Goal: Task Accomplishment & Management: Use online tool/utility

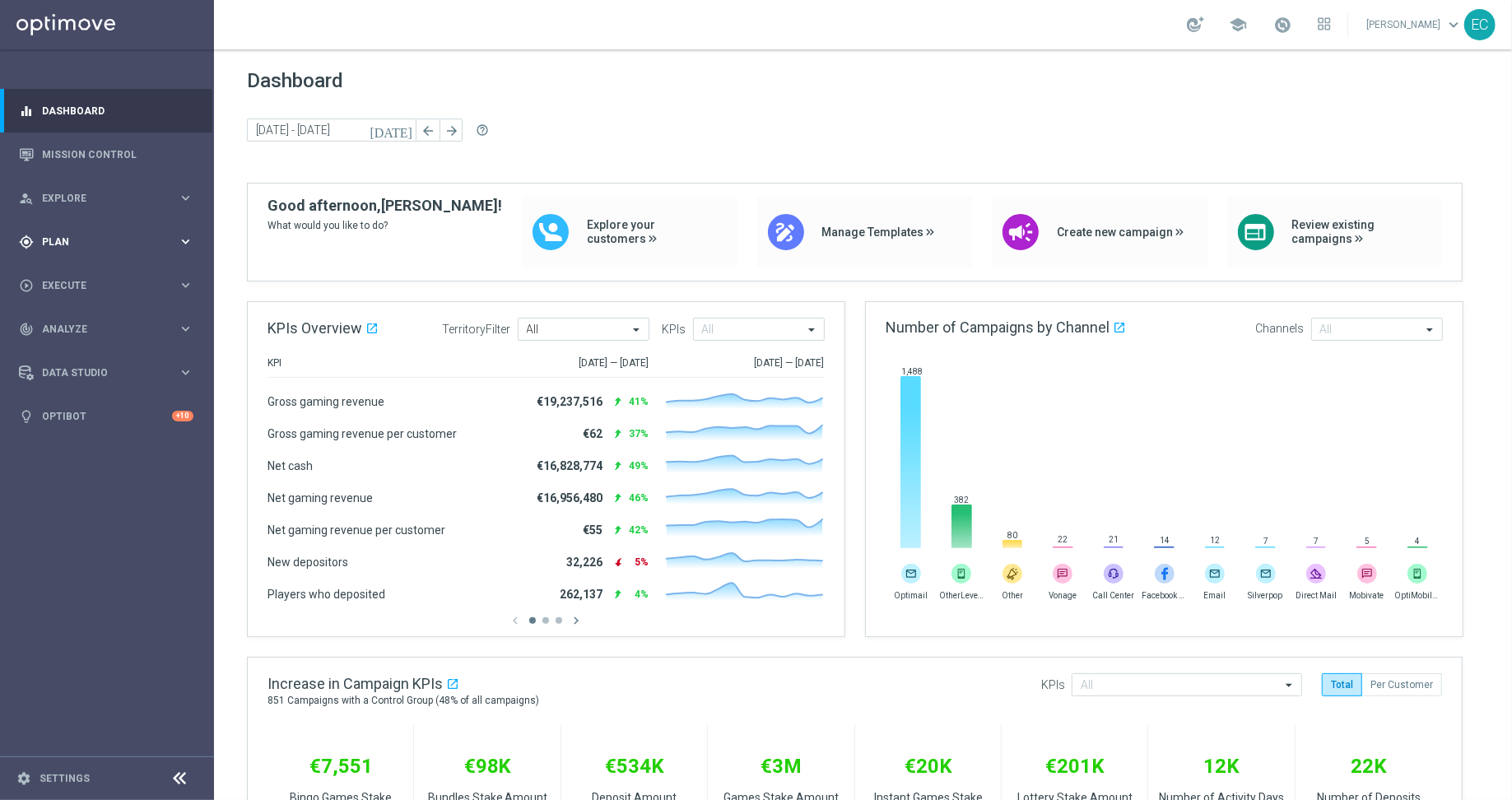
click at [86, 251] on div "gps_fixed Plan keyboard_arrow_right" at bounding box center [106, 241] width 212 height 44
click at [84, 323] on span "Templates" at bounding box center [102, 324] width 118 height 10
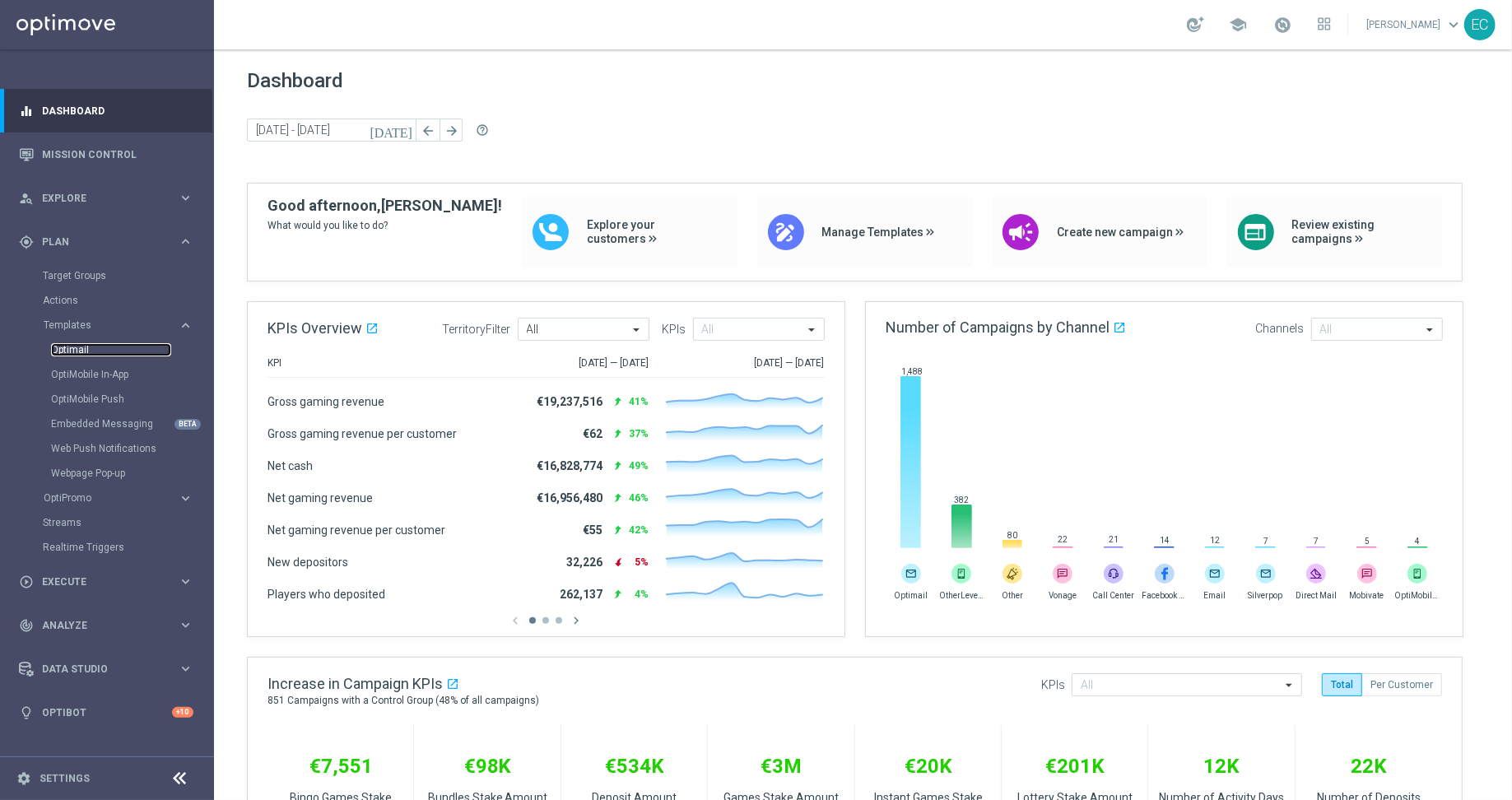
click at [122, 349] on link "Optimail" at bounding box center [111, 349] width 121 height 13
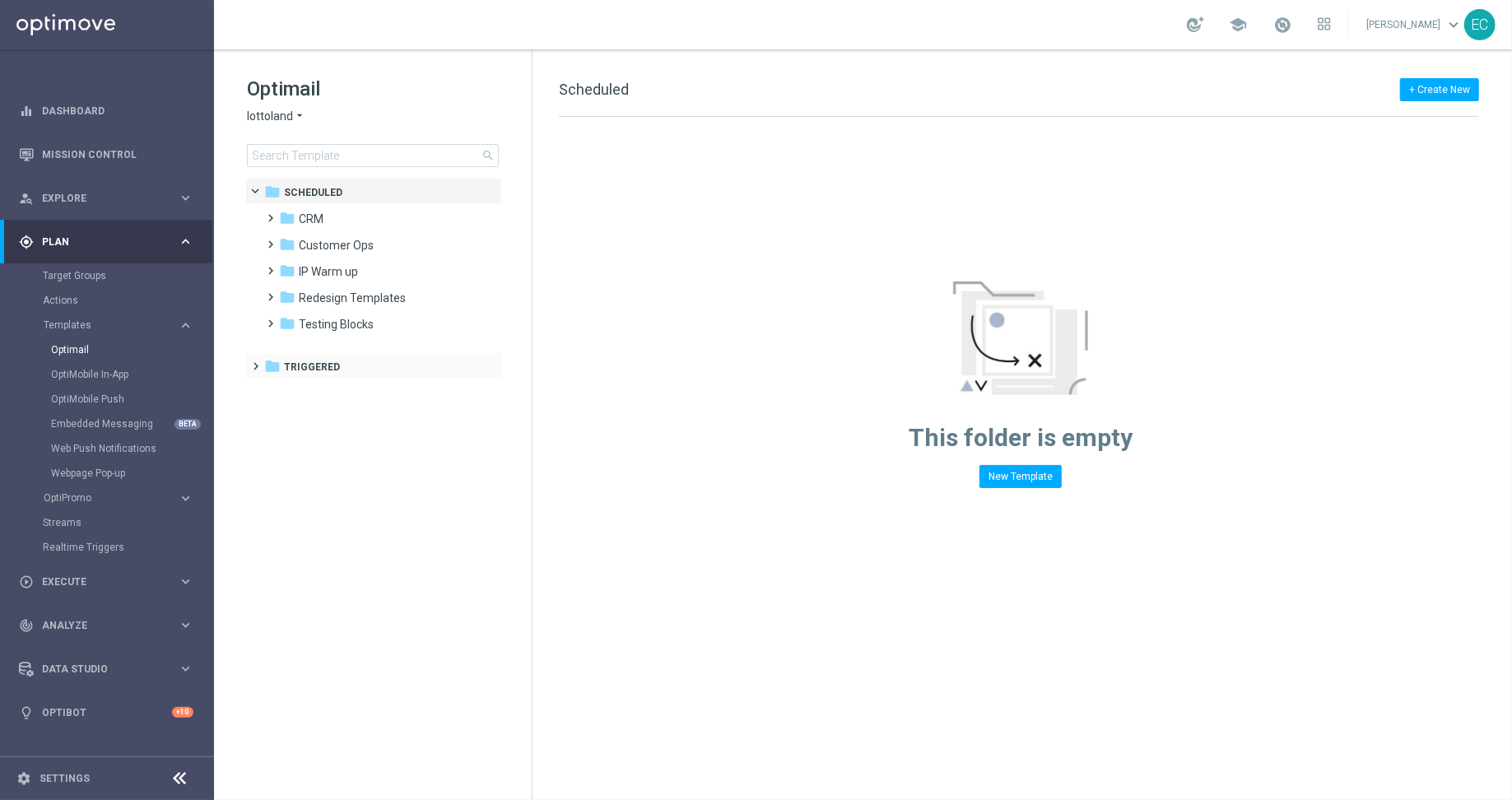
click at [321, 353] on div "folder Triggered more_vert" at bounding box center [374, 365] width 257 height 26
click at [323, 367] on span "Triggered" at bounding box center [311, 367] width 56 height 15
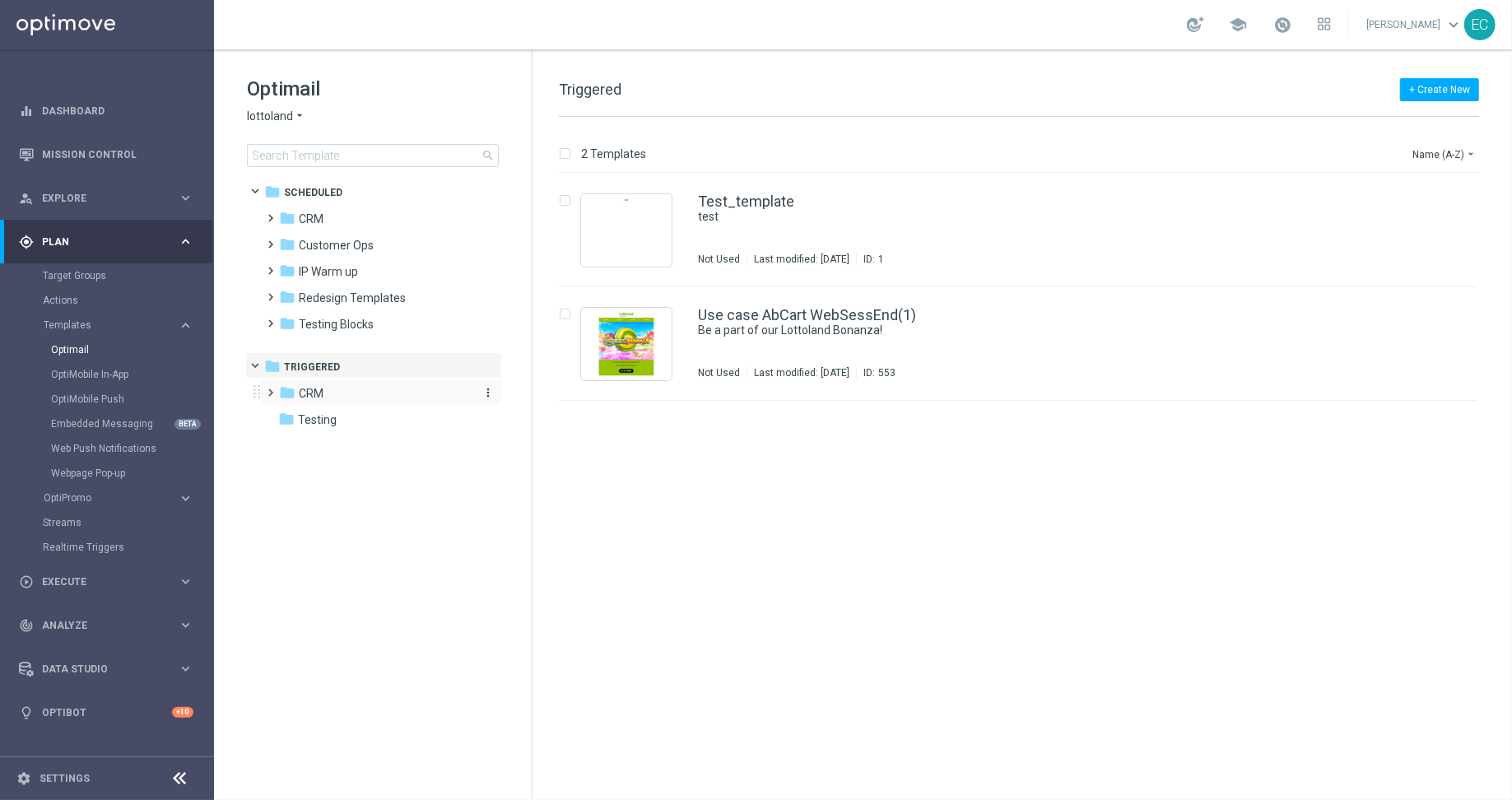
click at [324, 392] on div "folder CRM" at bounding box center [374, 394] width 189 height 19
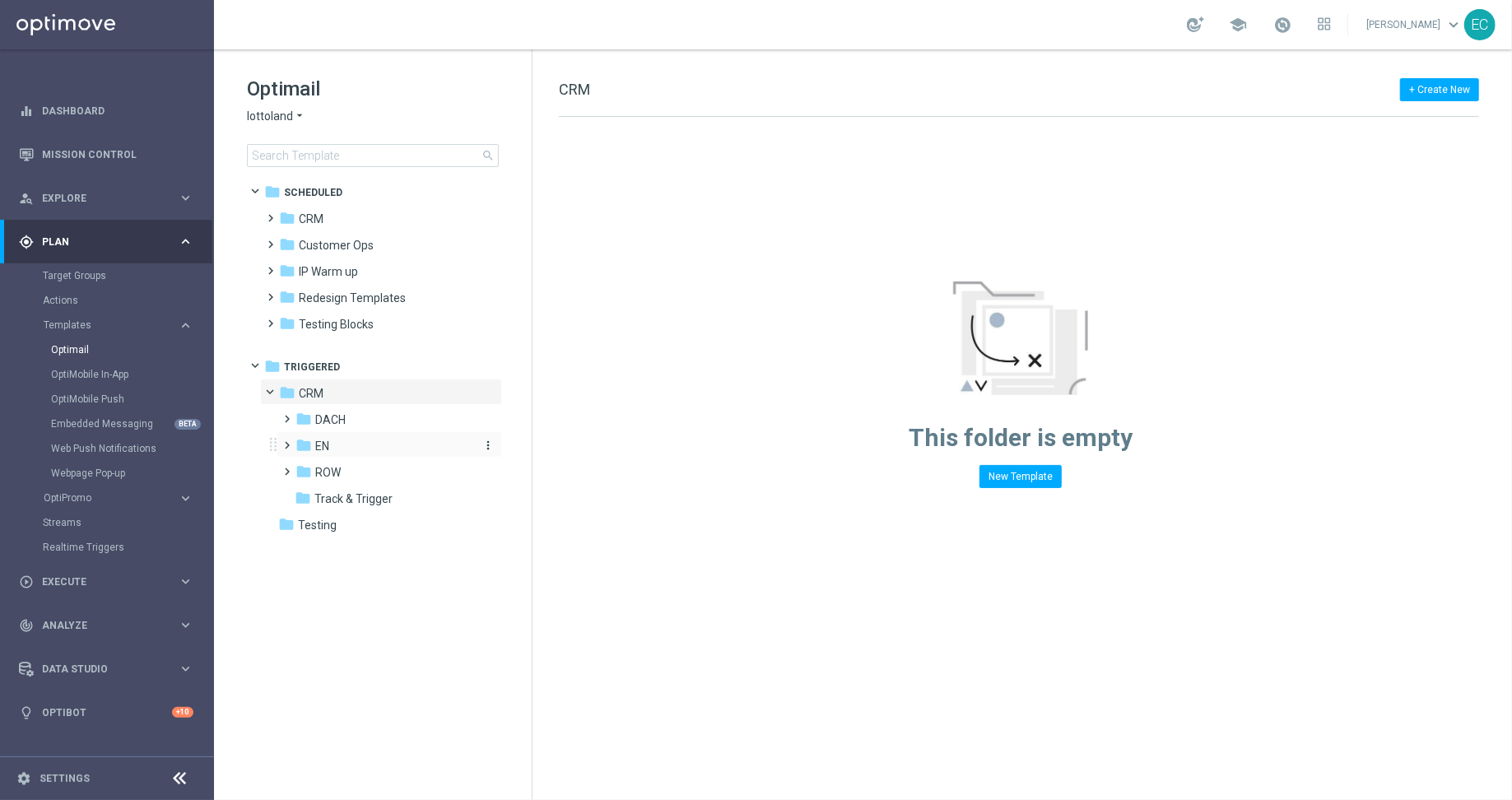
click at [340, 455] on div "folder EN" at bounding box center [383, 447] width 175 height 19
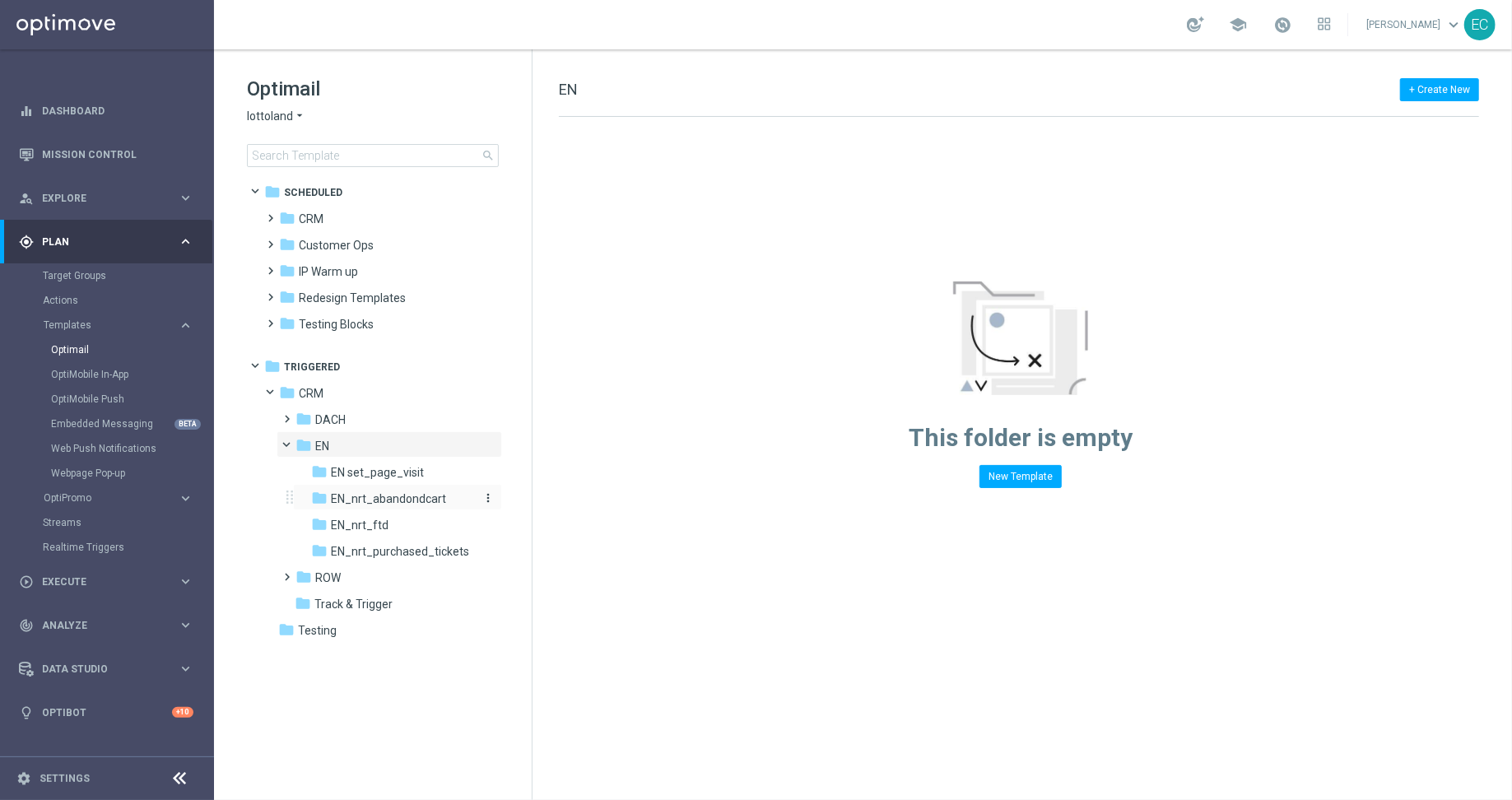
click at [397, 498] on span "EN_nrt_abandondcart" at bounding box center [388, 499] width 115 height 15
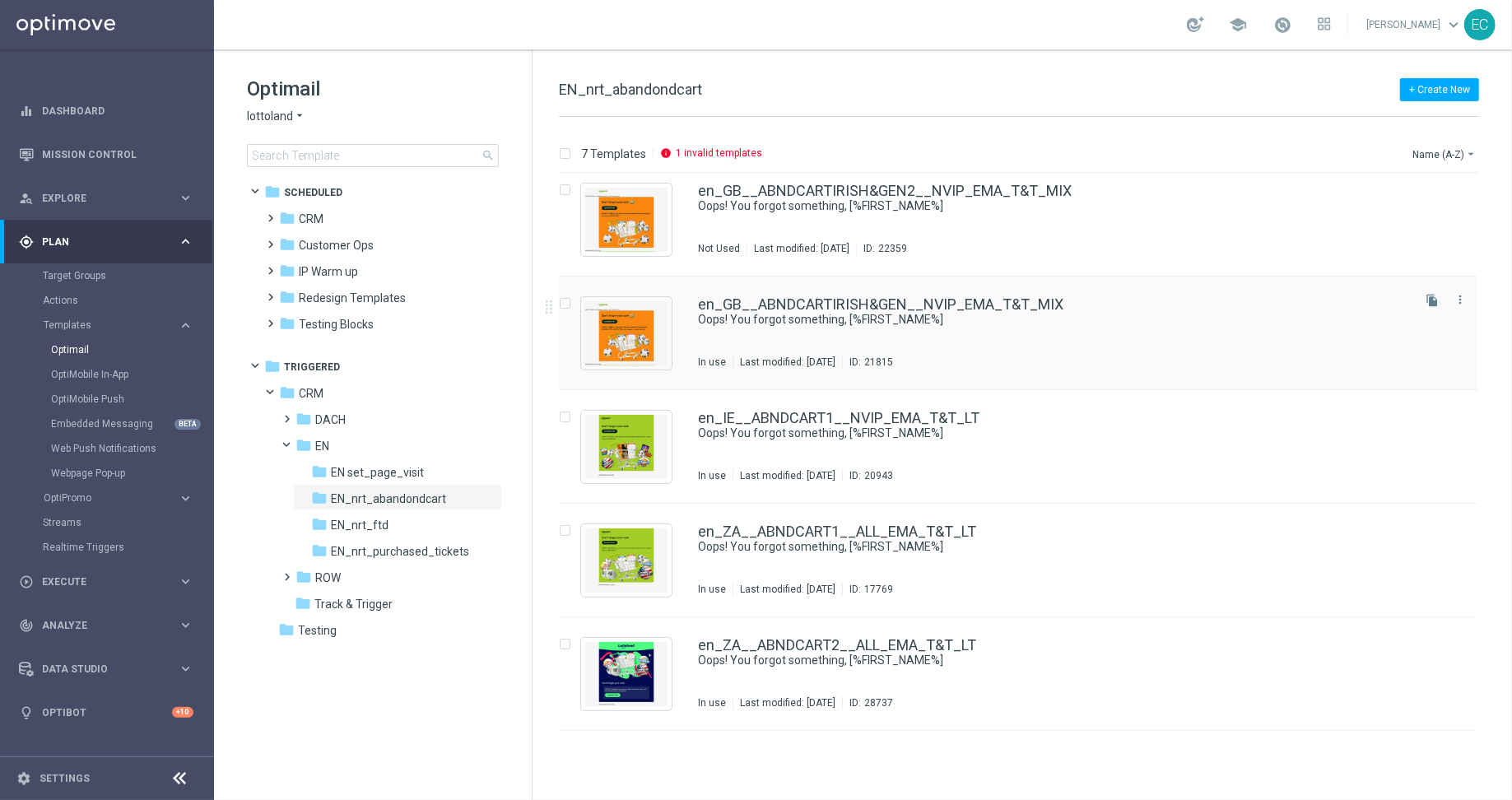
scroll to position [168, 0]
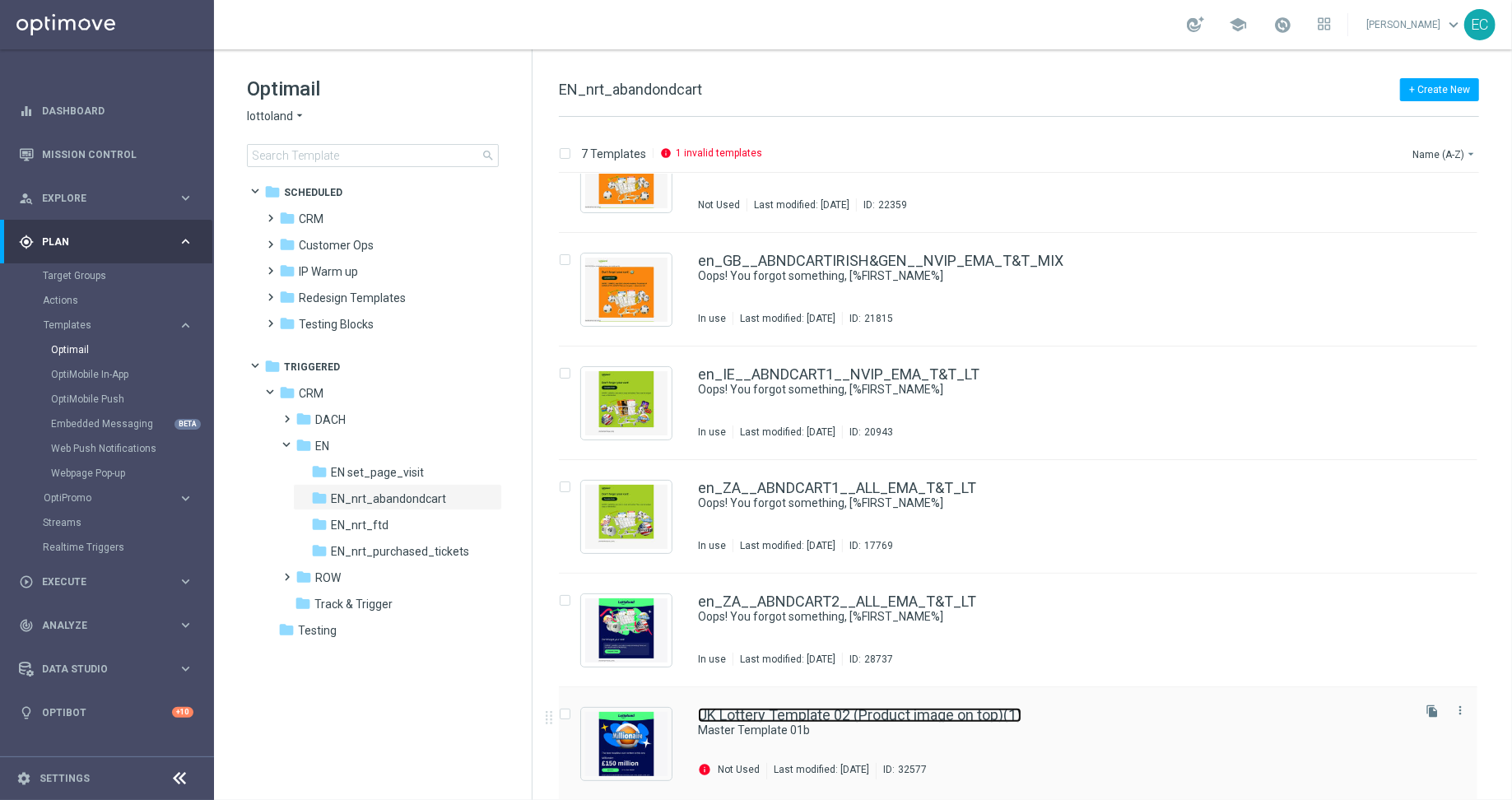
click at [816, 717] on link "UK Lottery Template 02 (Product image on top)(1)" at bounding box center [859, 716] width 324 height 15
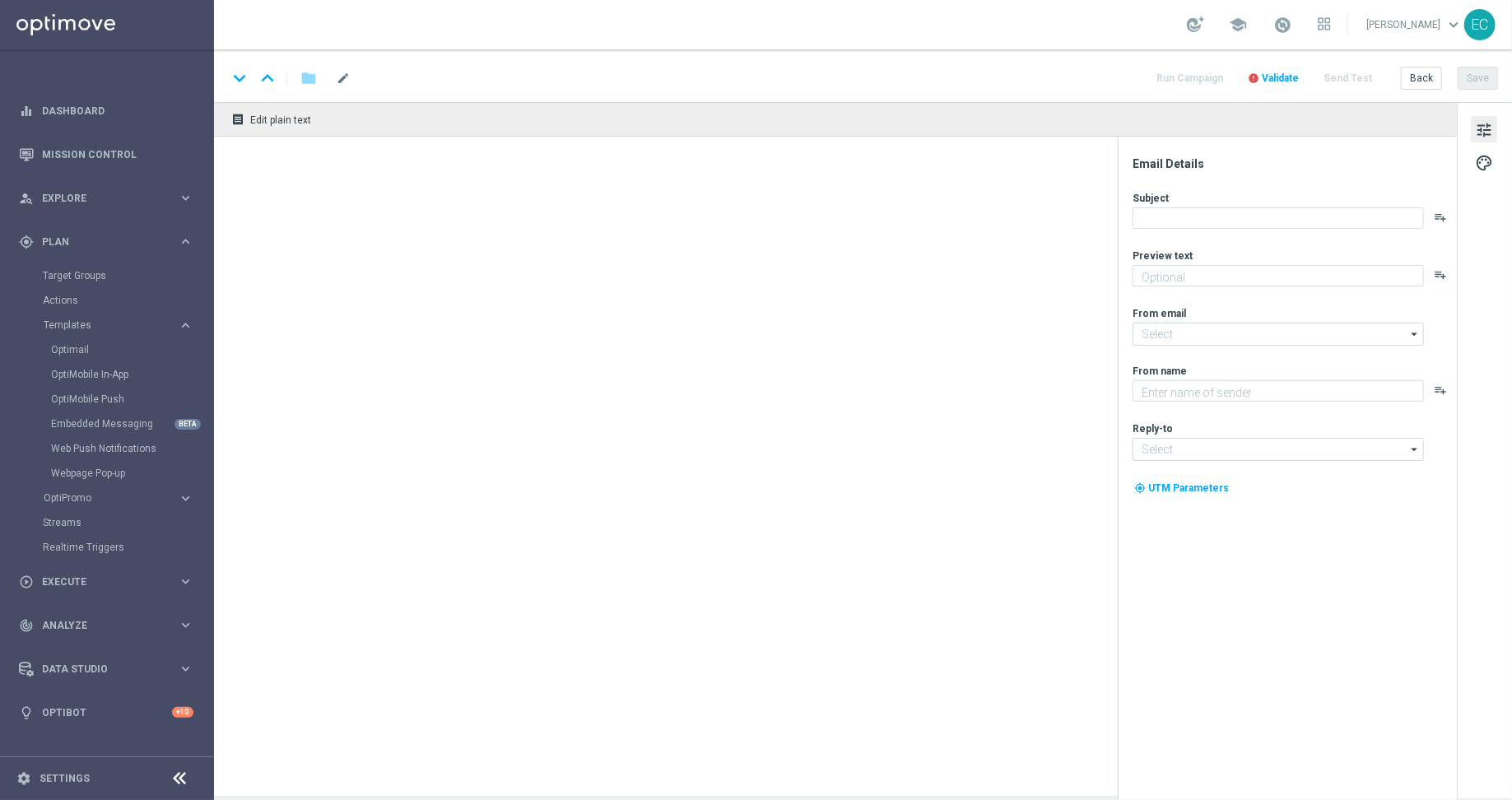
type textarea "preview text"
type input "[EMAIL_ADDRESS][DOMAIN_NAME]"
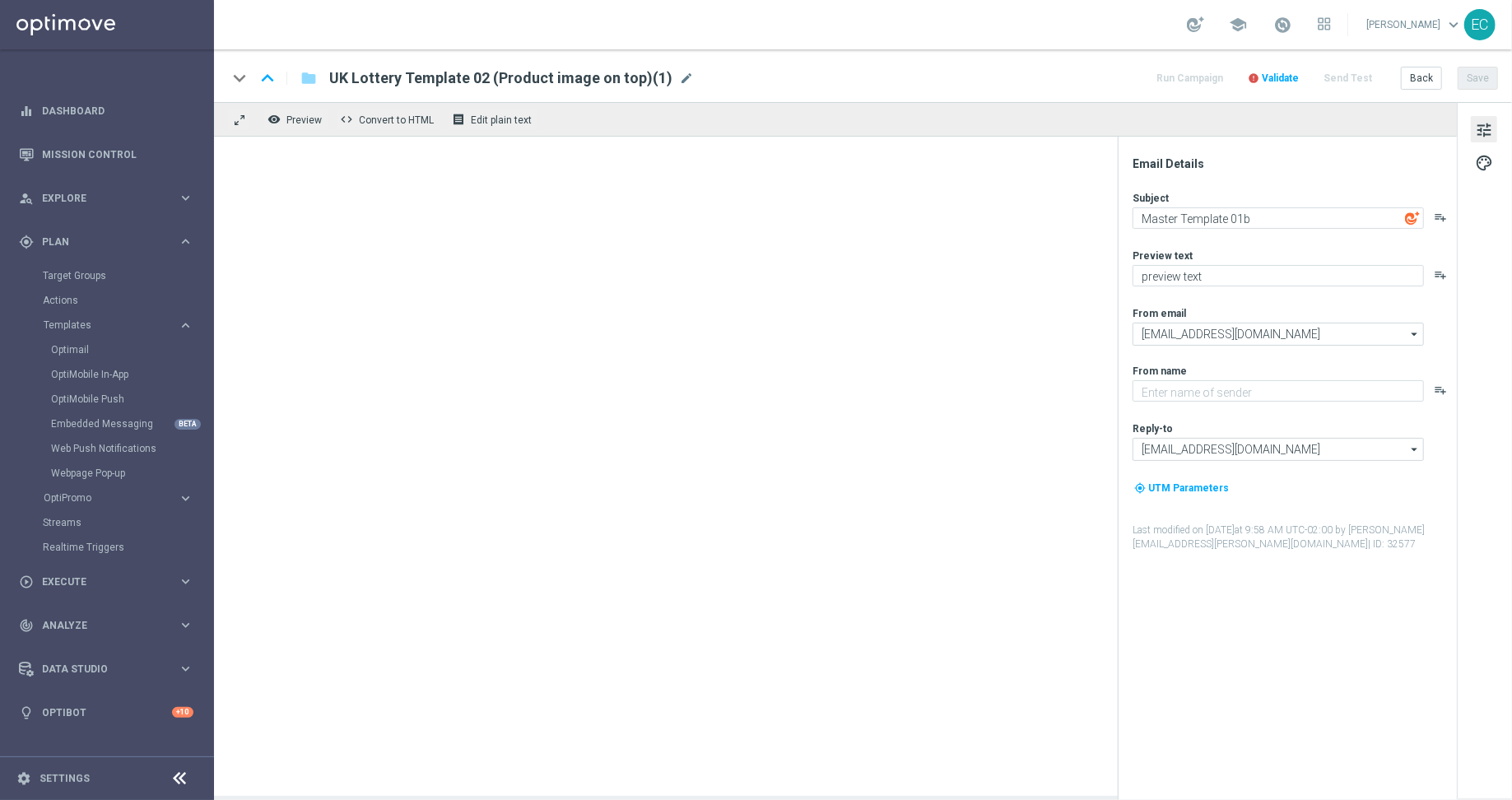
type textarea "Lottoland"
